Goal: Information Seeking & Learning: Learn about a topic

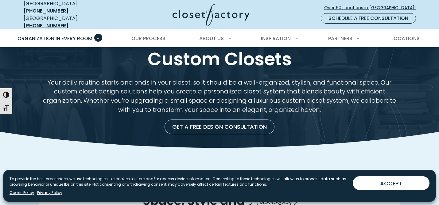
scroll to position [19, 0]
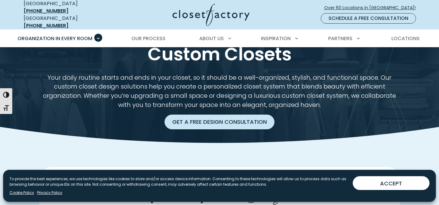
click at [199, 118] on link "Get a Free Design Consultation" at bounding box center [219, 122] width 110 height 15
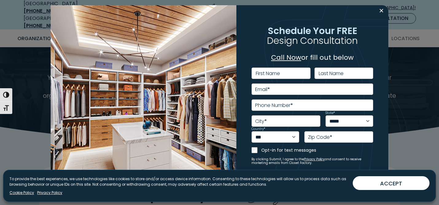
scroll to position [12, 0]
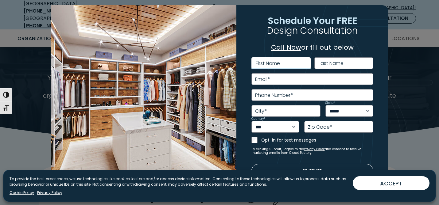
click at [294, 67] on input "First Name" at bounding box center [280, 63] width 59 height 12
type input "*****"
type input "******"
type input "**********"
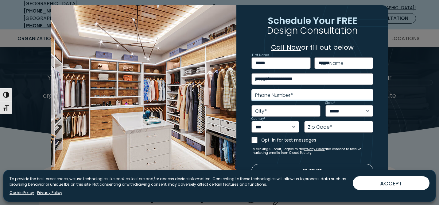
type input "**********"
select select "**"
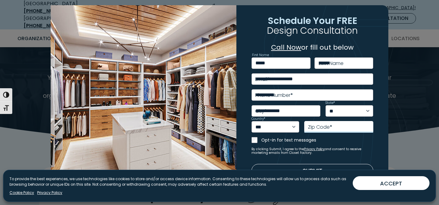
type input "*****"
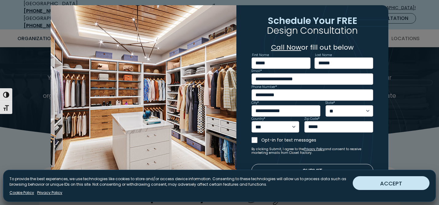
click at [363, 179] on button "ACCEPT" at bounding box center [390, 183] width 77 height 14
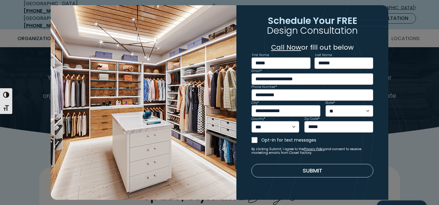
click at [342, 171] on button "Submit" at bounding box center [312, 170] width 122 height 13
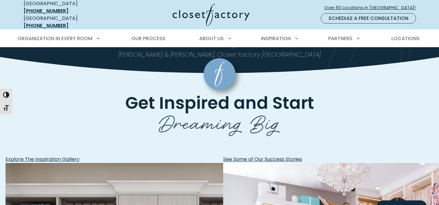
scroll to position [166, 0]
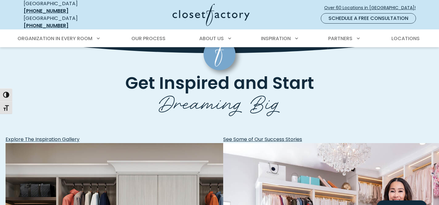
click at [79, 136] on span "Explore The Inspiration Gallery" at bounding box center [43, 139] width 74 height 7
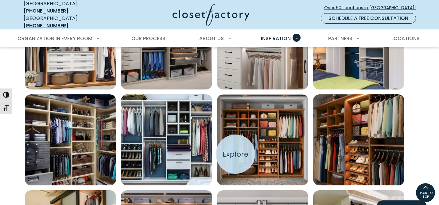
scroll to position [185, 0]
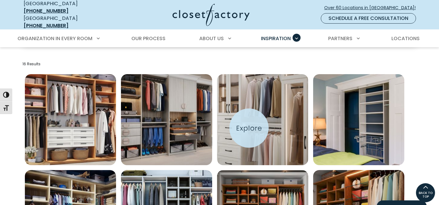
click at [249, 128] on img "Open inspiration gallery to preview enlarged image" at bounding box center [262, 119] width 91 height 91
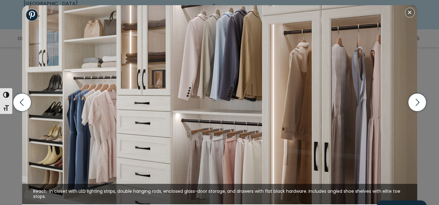
scroll to position [197, 0]
click at [410, 107] on icon "button" at bounding box center [417, 103] width 18 height 18
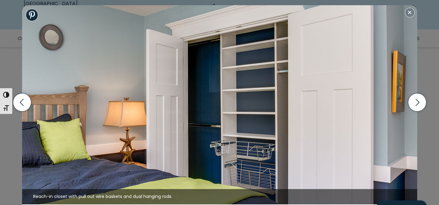
scroll to position [255, 0]
click at [413, 99] on icon "button" at bounding box center [417, 103] width 18 height 18
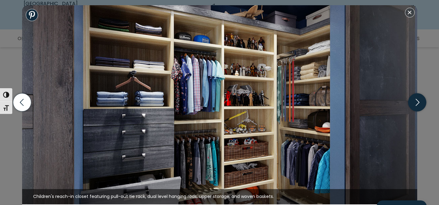
click at [413, 99] on icon "button" at bounding box center [417, 103] width 18 height 18
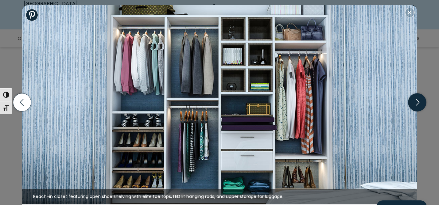
click at [413, 99] on icon "button" at bounding box center [417, 103] width 18 height 18
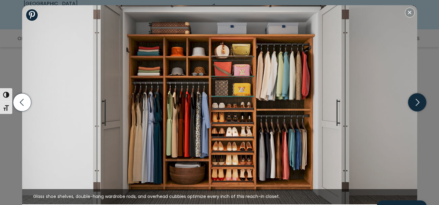
click at [413, 99] on icon "button" at bounding box center [417, 103] width 18 height 18
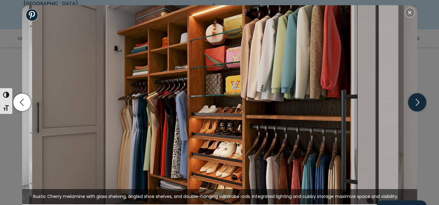
click at [413, 99] on icon "button" at bounding box center [417, 103] width 18 height 18
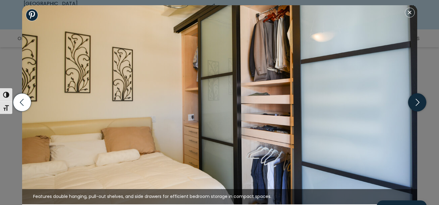
click at [413, 99] on icon "button" at bounding box center [417, 103] width 18 height 18
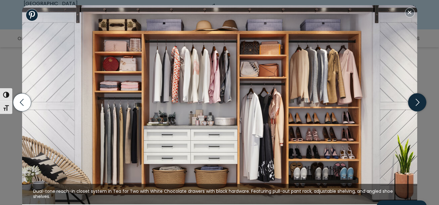
click at [413, 99] on icon "button" at bounding box center [417, 103] width 18 height 18
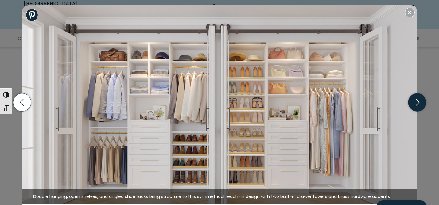
click at [413, 99] on icon "button" at bounding box center [417, 103] width 18 height 18
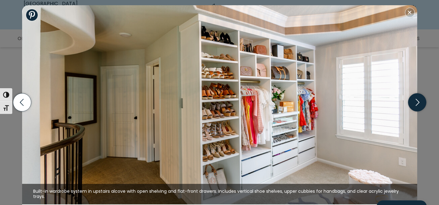
click at [413, 99] on icon "button" at bounding box center [417, 103] width 18 height 18
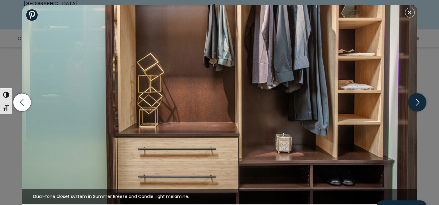
click at [413, 99] on icon "button" at bounding box center [417, 103] width 18 height 18
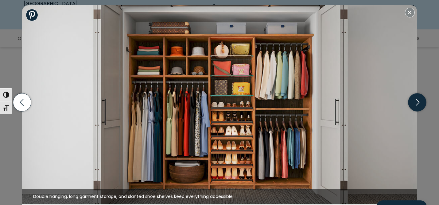
click at [413, 99] on icon "button" at bounding box center [417, 103] width 18 height 18
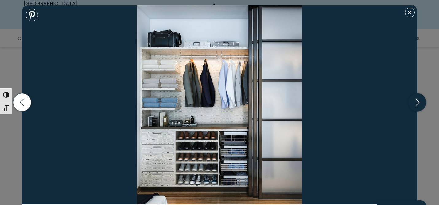
click at [413, 99] on icon "button" at bounding box center [417, 103] width 18 height 18
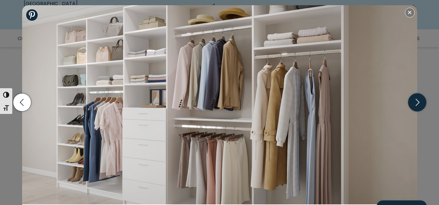
click at [413, 99] on icon "button" at bounding box center [417, 103] width 18 height 18
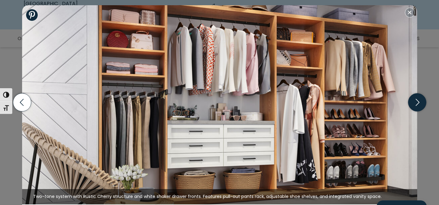
click at [413, 99] on icon "button" at bounding box center [417, 103] width 18 height 18
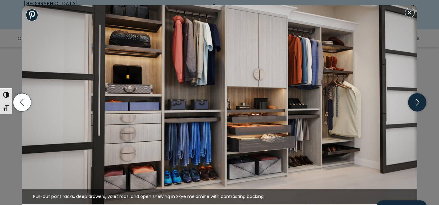
click at [413, 99] on icon "button" at bounding box center [417, 103] width 18 height 18
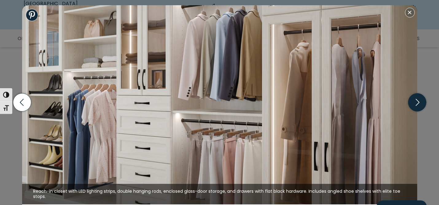
click at [413, 99] on icon "button" at bounding box center [417, 103] width 18 height 18
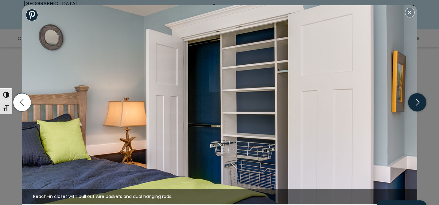
click at [413, 99] on icon "button" at bounding box center [417, 103] width 18 height 18
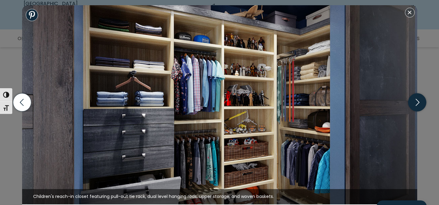
click at [413, 99] on icon "button" at bounding box center [417, 103] width 18 height 18
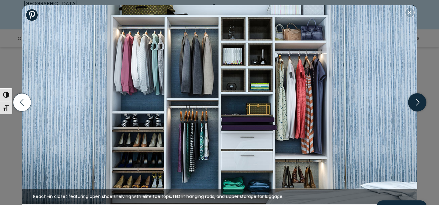
click at [413, 99] on icon "button" at bounding box center [417, 103] width 18 height 18
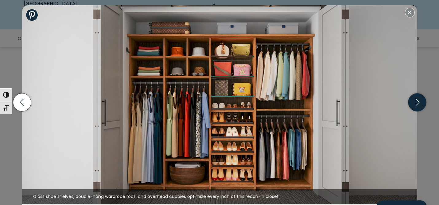
click at [413, 99] on icon "button" at bounding box center [417, 103] width 18 height 18
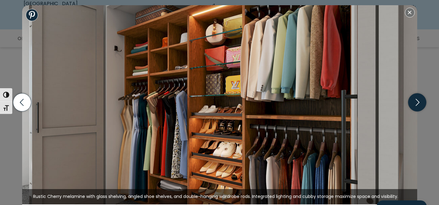
click at [413, 99] on icon "button" at bounding box center [417, 103] width 18 height 18
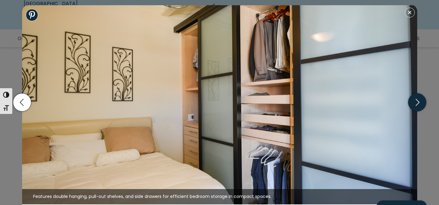
click at [413, 99] on icon "button" at bounding box center [417, 103] width 18 height 18
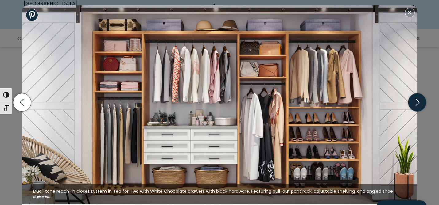
click at [413, 99] on icon "button" at bounding box center [417, 103] width 18 height 18
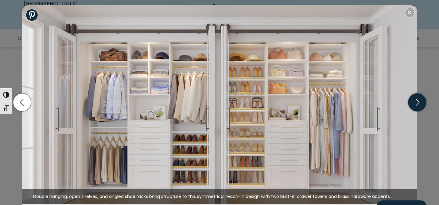
click at [413, 99] on icon "button" at bounding box center [417, 103] width 18 height 18
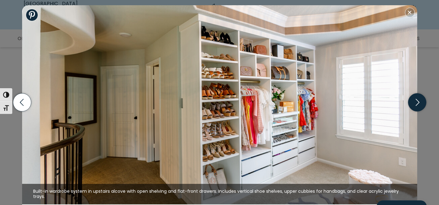
click at [413, 99] on icon "button" at bounding box center [417, 103] width 18 height 18
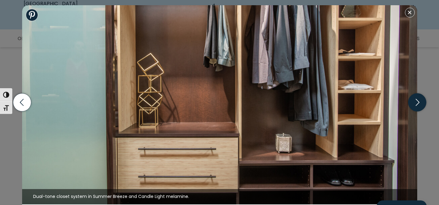
click at [413, 99] on icon "button" at bounding box center [417, 103] width 18 height 18
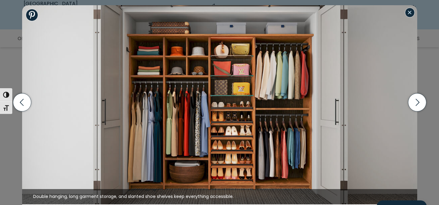
click at [408, 13] on button "Close modal" at bounding box center [410, 13] width 10 height 10
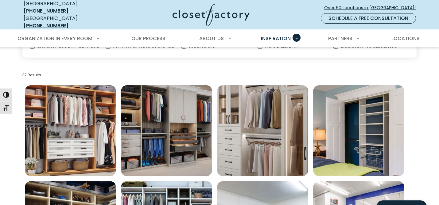
scroll to position [177, 0]
